Goal: Information Seeking & Learning: Learn about a topic

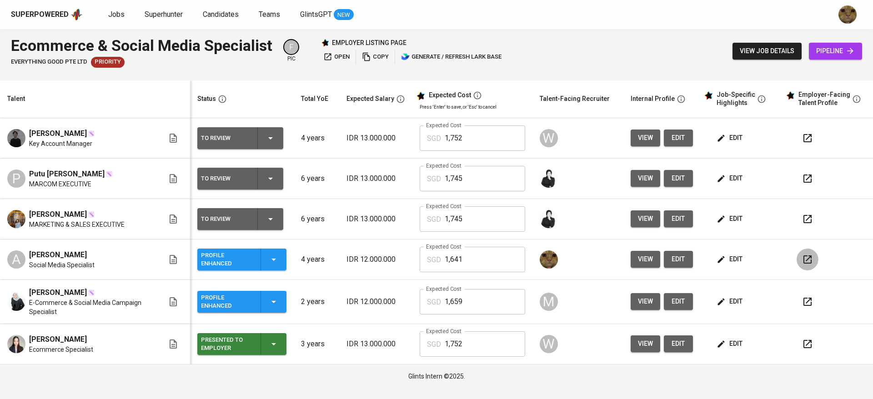
click at [808, 258] on icon "button" at bounding box center [807, 259] width 11 height 11
click at [744, 47] on span "view job details" at bounding box center [767, 50] width 55 height 11
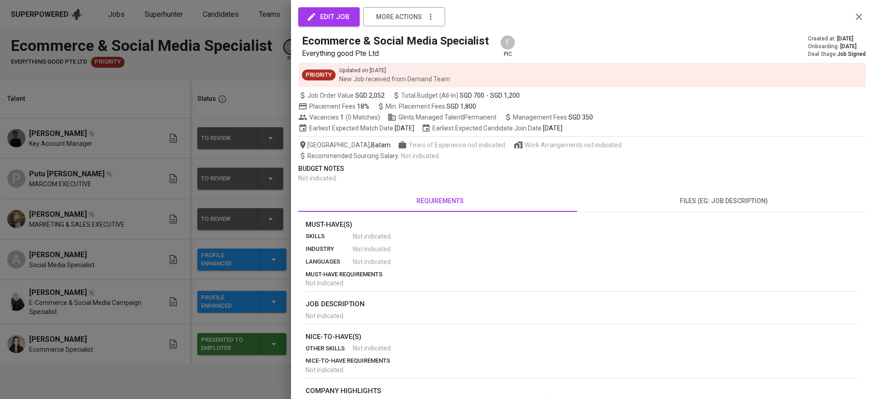
click at [684, 193] on button "files (eg: job description)" at bounding box center [724, 201] width 284 height 22
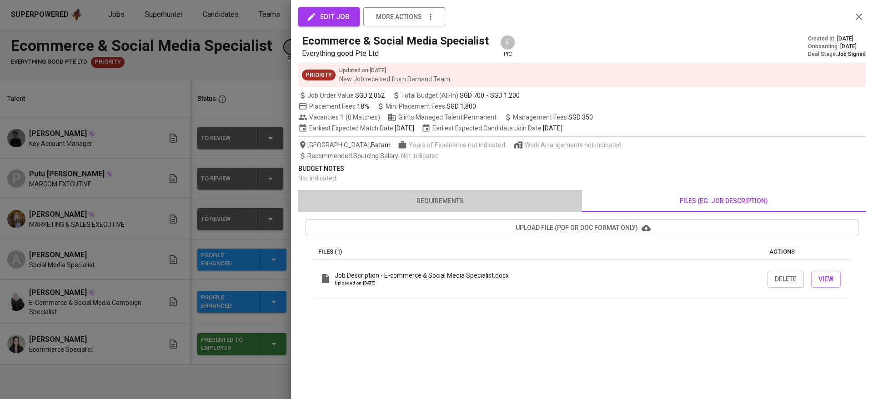
click at [453, 202] on span "requirements" at bounding box center [440, 201] width 273 height 11
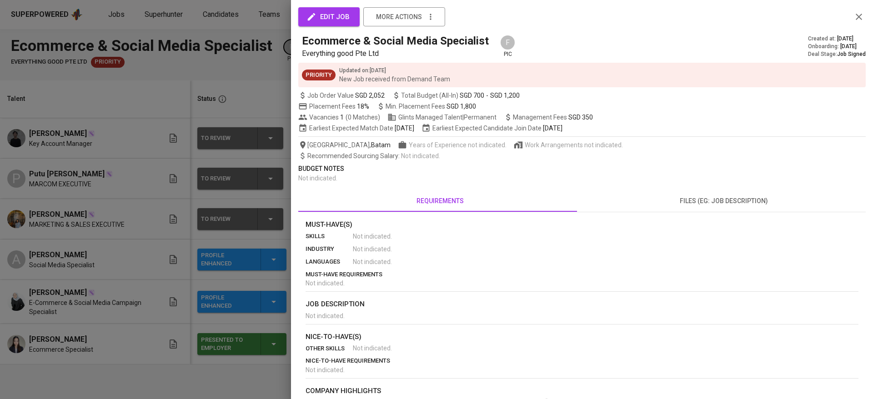
click at [105, 234] on div at bounding box center [436, 199] width 873 height 399
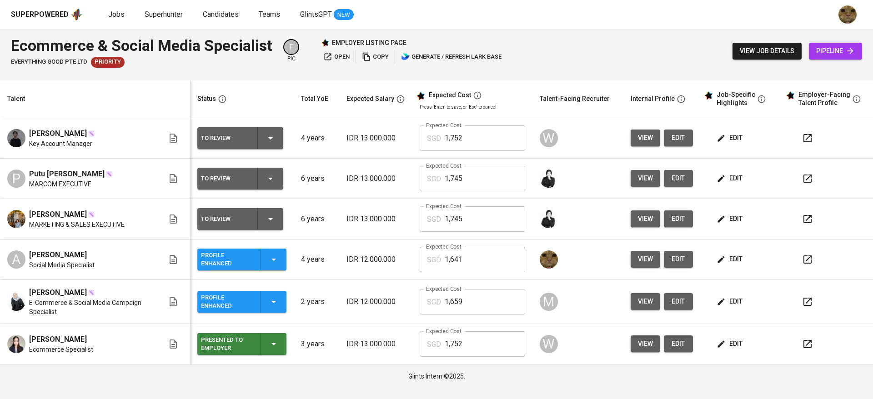
click at [806, 304] on icon "button" at bounding box center [808, 302] width 8 height 8
click at [805, 262] on icon "button" at bounding box center [807, 259] width 11 height 11
click at [812, 295] on button "button" at bounding box center [808, 302] width 22 height 22
click at [810, 346] on icon "button" at bounding box center [807, 344] width 11 height 11
